Goal: Information Seeking & Learning: Learn about a topic

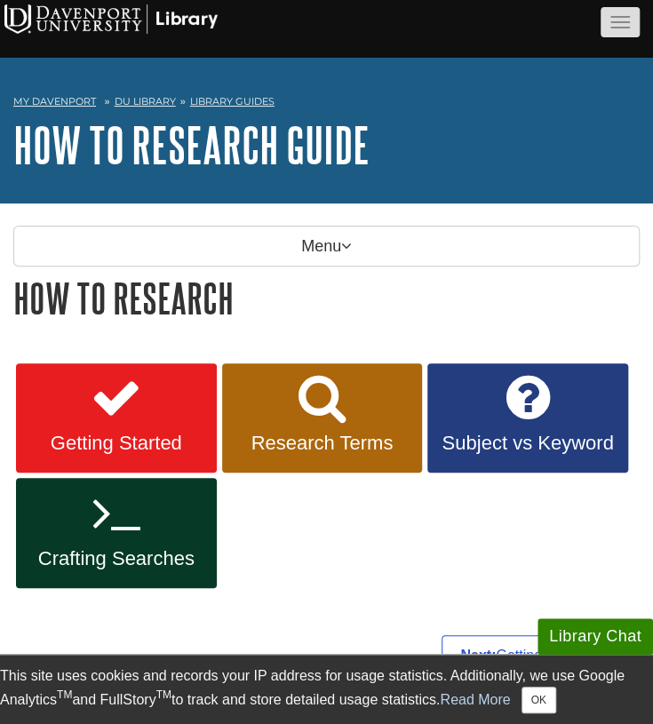
click at [614, 20] on button "button" at bounding box center [619, 22] width 39 height 30
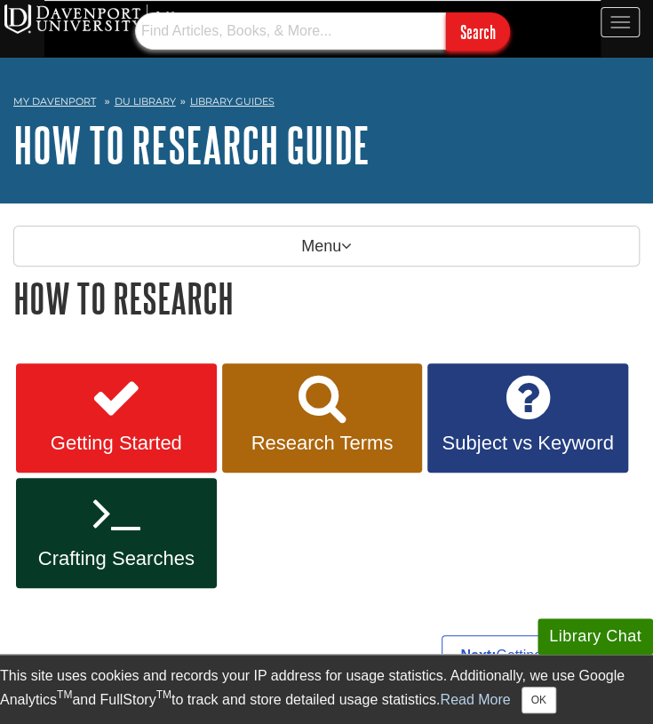
click at [344, 30] on input "text" at bounding box center [290, 30] width 311 height 37
click at [446, 12] on input "Search" at bounding box center [478, 31] width 64 height 38
type input "Abortion AND Rural"
click at [446, 12] on input "Search" at bounding box center [478, 31] width 64 height 38
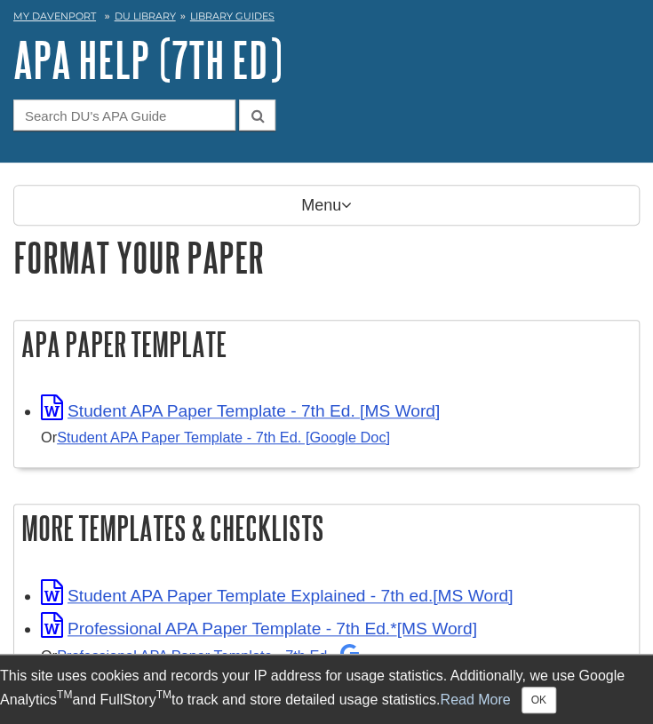
scroll to position [93, 0]
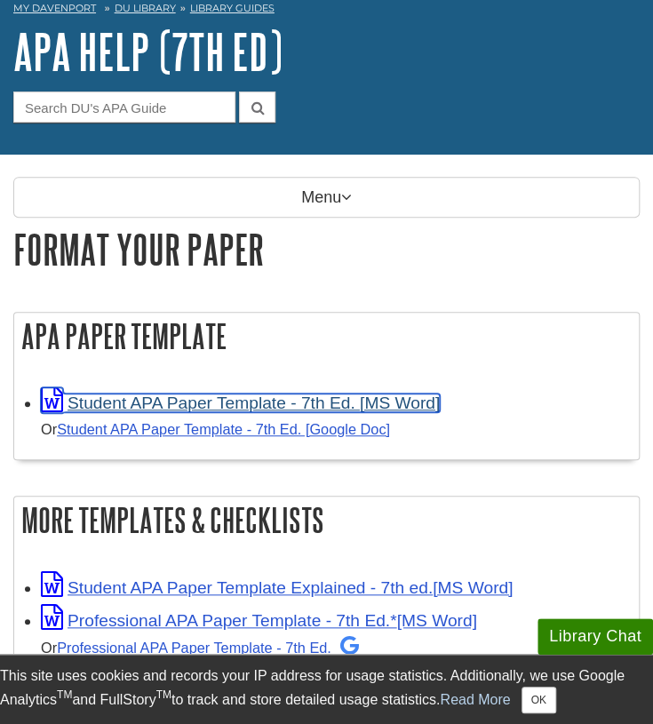
click at [226, 401] on link "Student APA Paper Template - 7th Ed. [MS Word]" at bounding box center [240, 402] width 399 height 19
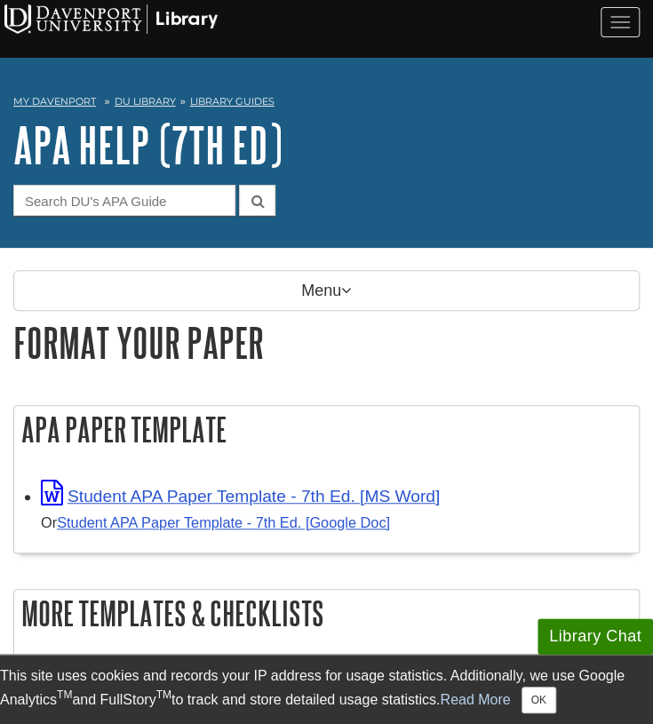
scroll to position [13, 0]
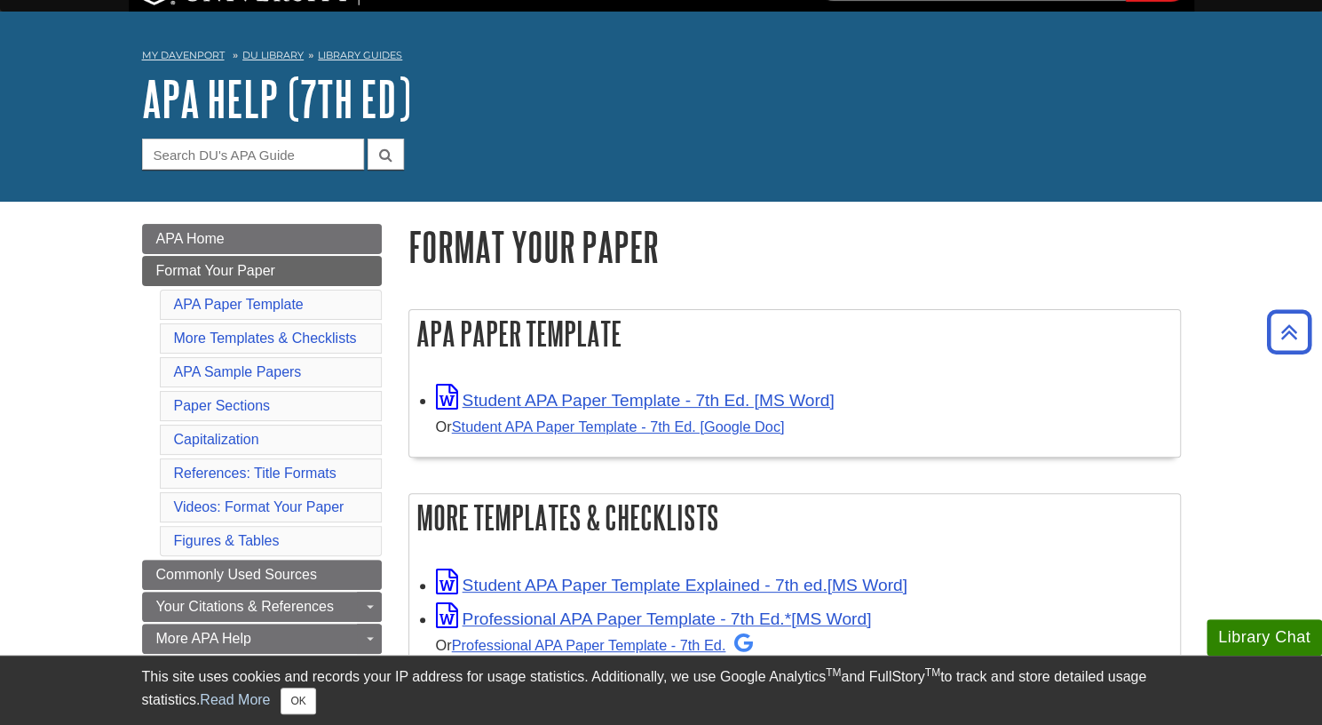
scroll to position [30, 0]
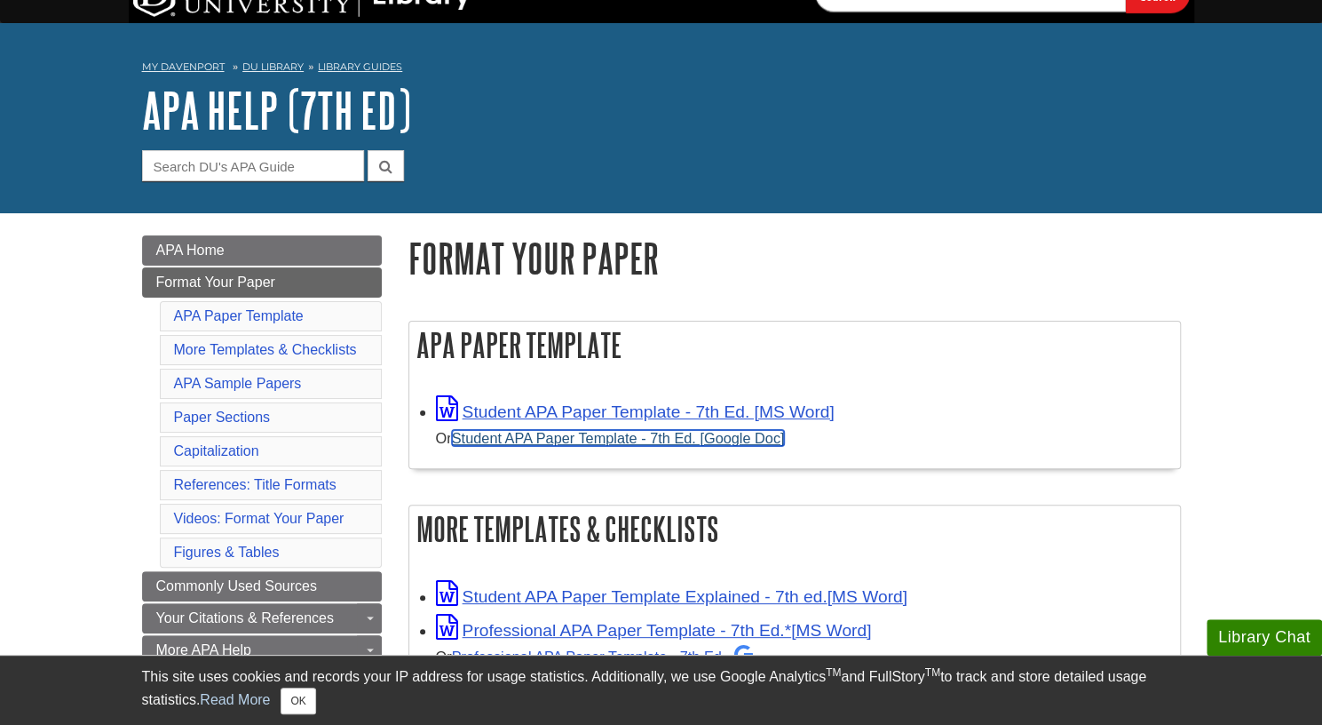
click at [591, 435] on link "Student APA Paper Template - 7th Ed. [Google Doc]" at bounding box center [618, 438] width 333 height 16
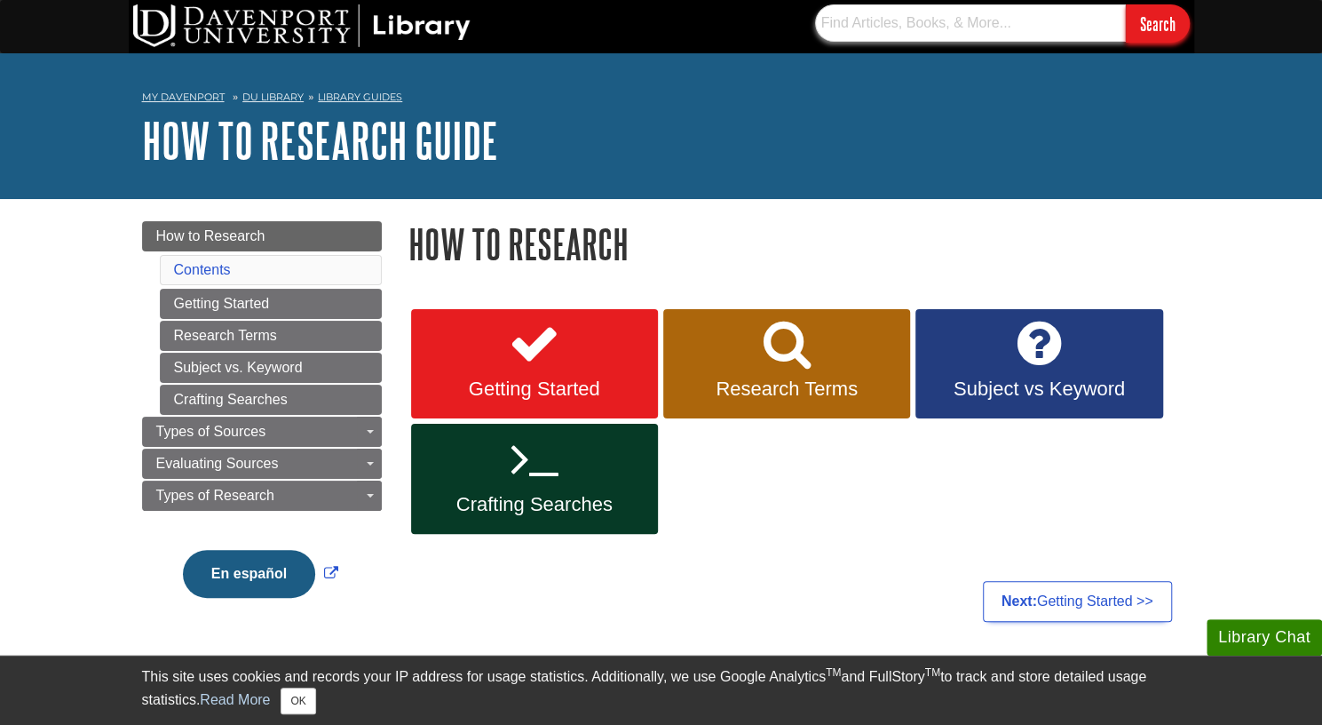
click at [1024, 24] on input "text" at bounding box center [970, 22] width 311 height 37
type input "Religion AND Abortion"
click at [1126, 4] on input "Search" at bounding box center [1158, 23] width 64 height 38
